Goal: Task Accomplishment & Management: Manage account settings

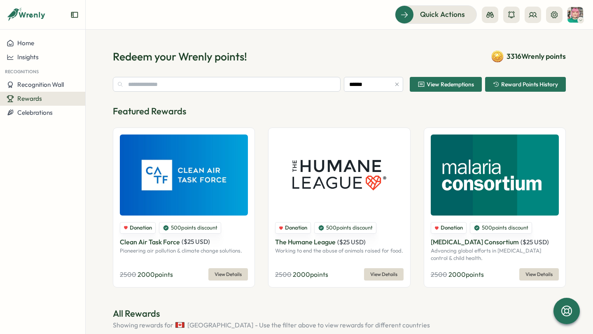
type input "******"
click at [50, 100] on div "Rewards" at bounding box center [43, 98] width 72 height 7
click at [114, 103] on div "Manage Redemptions" at bounding box center [117, 98] width 61 height 9
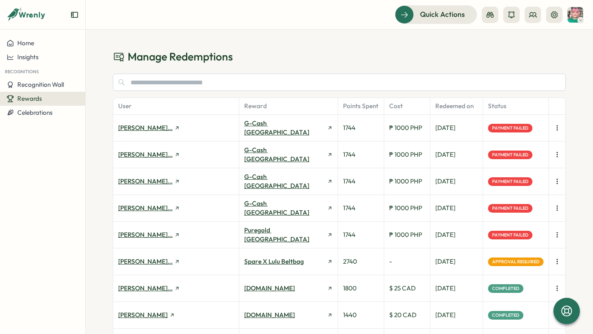
click at [555, 235] on icon "button" at bounding box center [557, 235] width 8 height 8
click at [516, 236] on span "Retry Payment" at bounding box center [515, 234] width 42 height 7
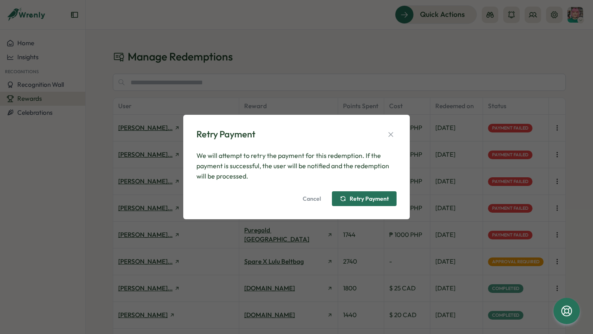
click at [375, 201] on span "Retry Payment" at bounding box center [369, 199] width 39 height 6
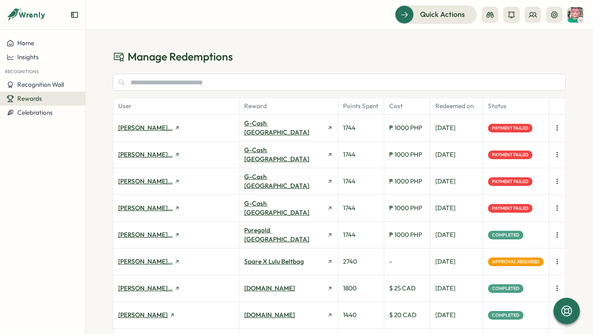
click at [556, 208] on icon "button" at bounding box center [557, 208] width 8 height 8
click at [518, 211] on span "Retry Payment" at bounding box center [515, 208] width 42 height 7
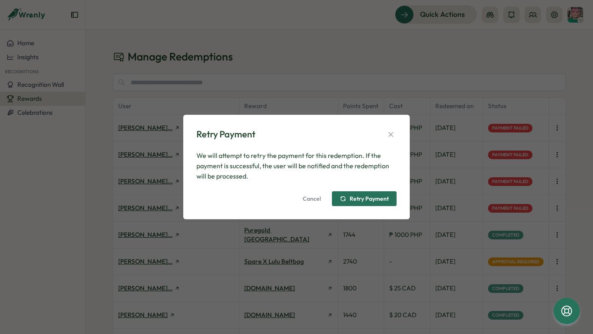
click at [377, 198] on span "Retry Payment" at bounding box center [369, 199] width 39 height 6
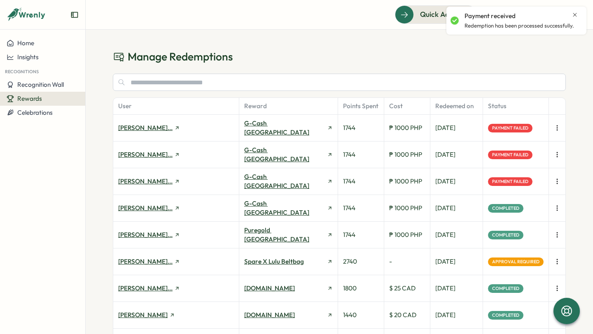
click at [553, 183] on icon "button" at bounding box center [557, 181] width 8 height 8
click at [521, 183] on span "Retry Payment" at bounding box center [515, 181] width 42 height 7
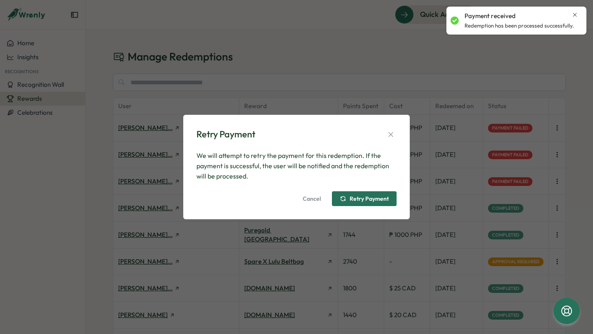
click at [362, 197] on span "Retry Payment" at bounding box center [369, 199] width 39 height 6
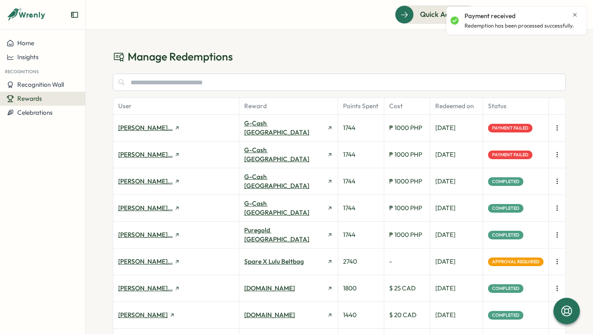
click at [557, 155] on icon "button" at bounding box center [557, 155] width 0 height 5
click at [521, 156] on span "Retry Payment" at bounding box center [515, 154] width 42 height 7
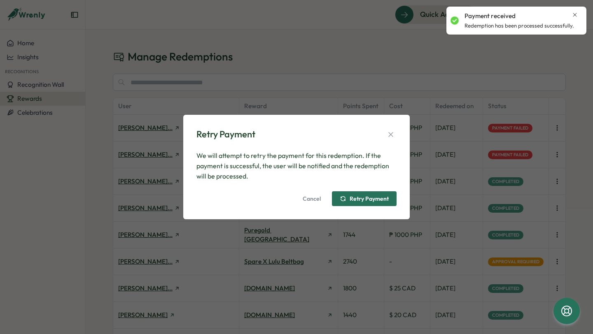
click at [382, 198] on span "Retry Payment" at bounding box center [369, 199] width 39 height 6
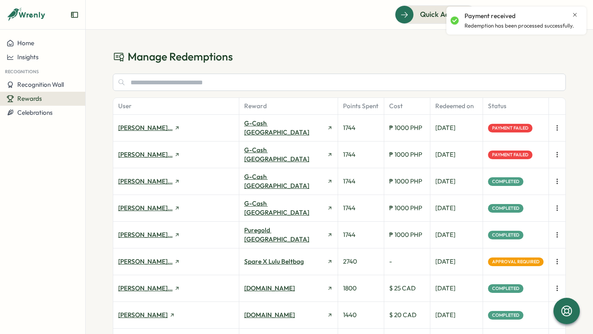
click at [554, 129] on icon "button" at bounding box center [557, 128] width 8 height 8
click at [511, 132] on span "Retry Payment" at bounding box center [515, 127] width 42 height 7
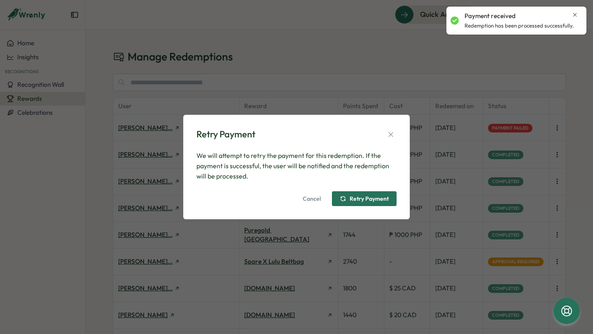
click at [353, 198] on span "Retry Payment" at bounding box center [369, 199] width 39 height 6
